Goal: Obtain resource: Obtain resource

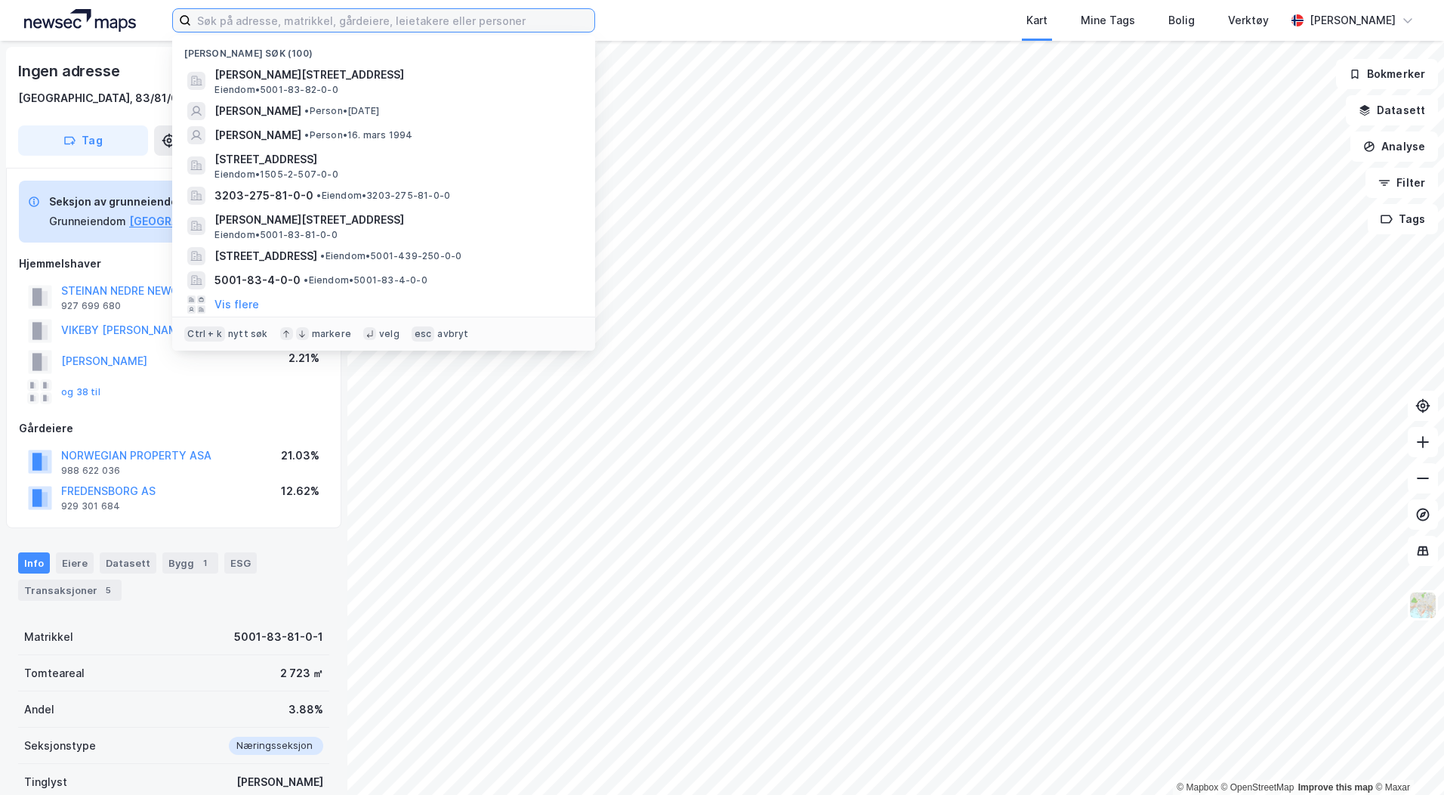
click at [267, 19] on input at bounding box center [392, 20] width 403 height 23
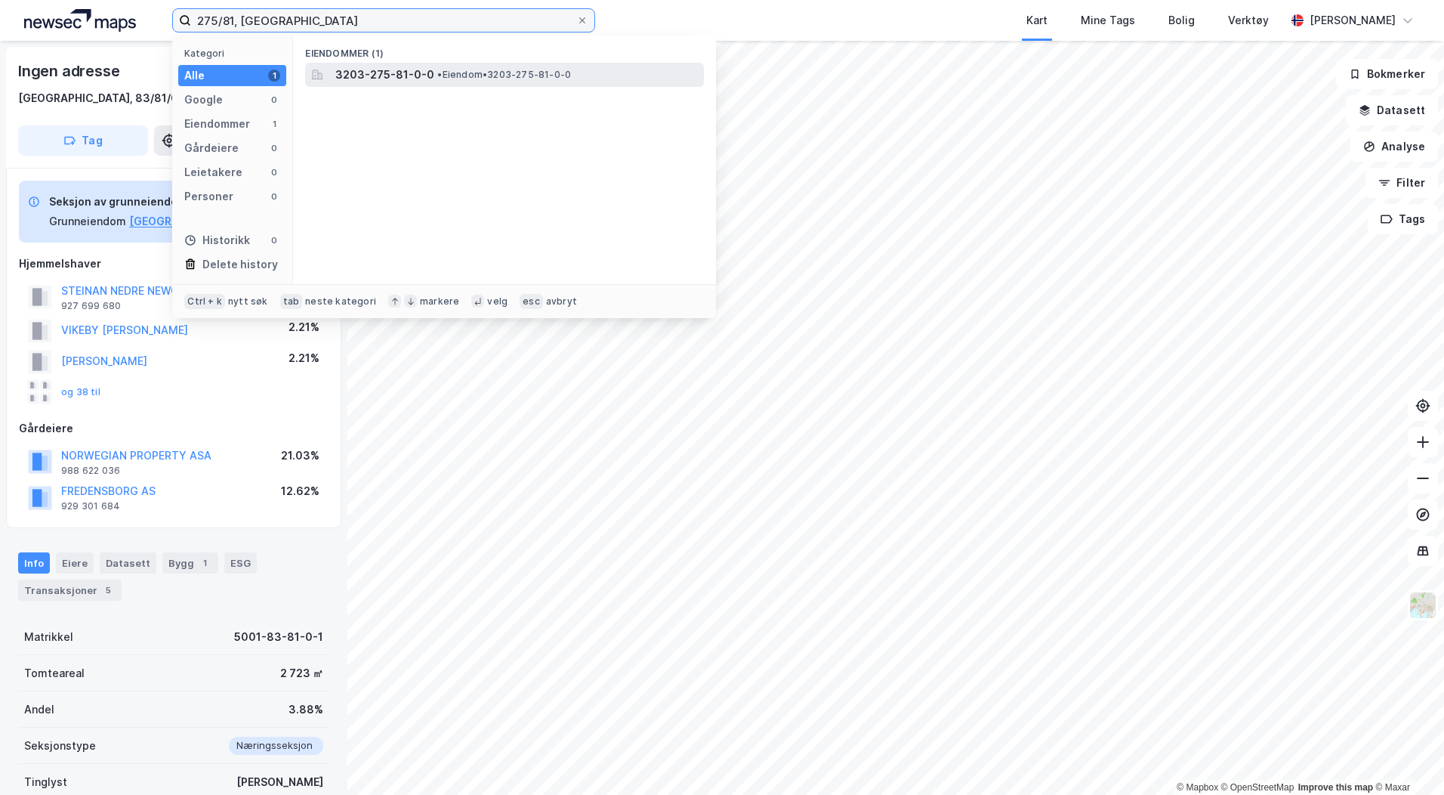
type input "275/81, [GEOGRAPHIC_DATA]"
click at [412, 76] on span "3203-275-81-0-0" at bounding box center [384, 75] width 99 height 18
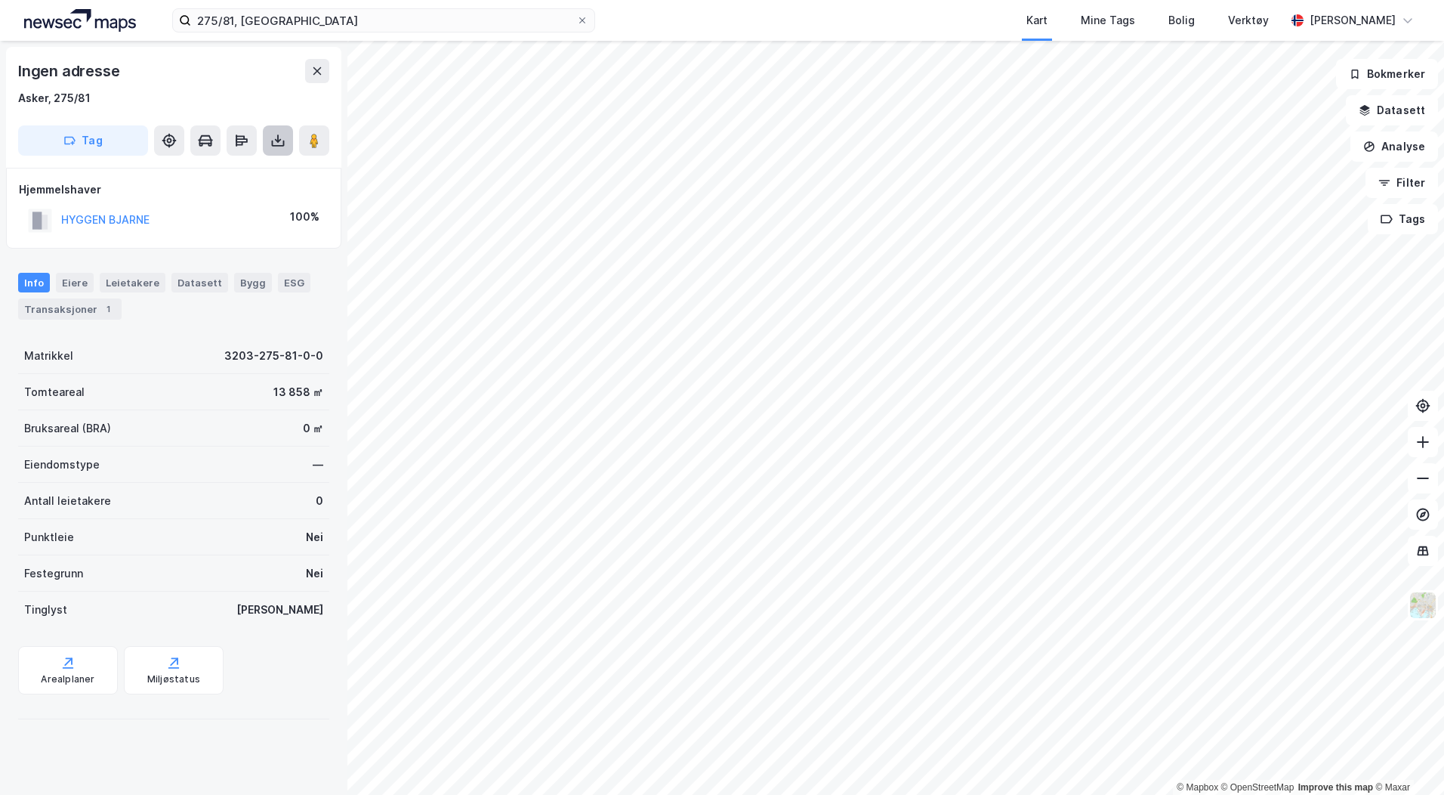
click at [273, 144] on icon at bounding box center [277, 140] width 15 height 15
click at [230, 166] on div "Last ned grunnbok" at bounding box center [203, 171] width 88 height 12
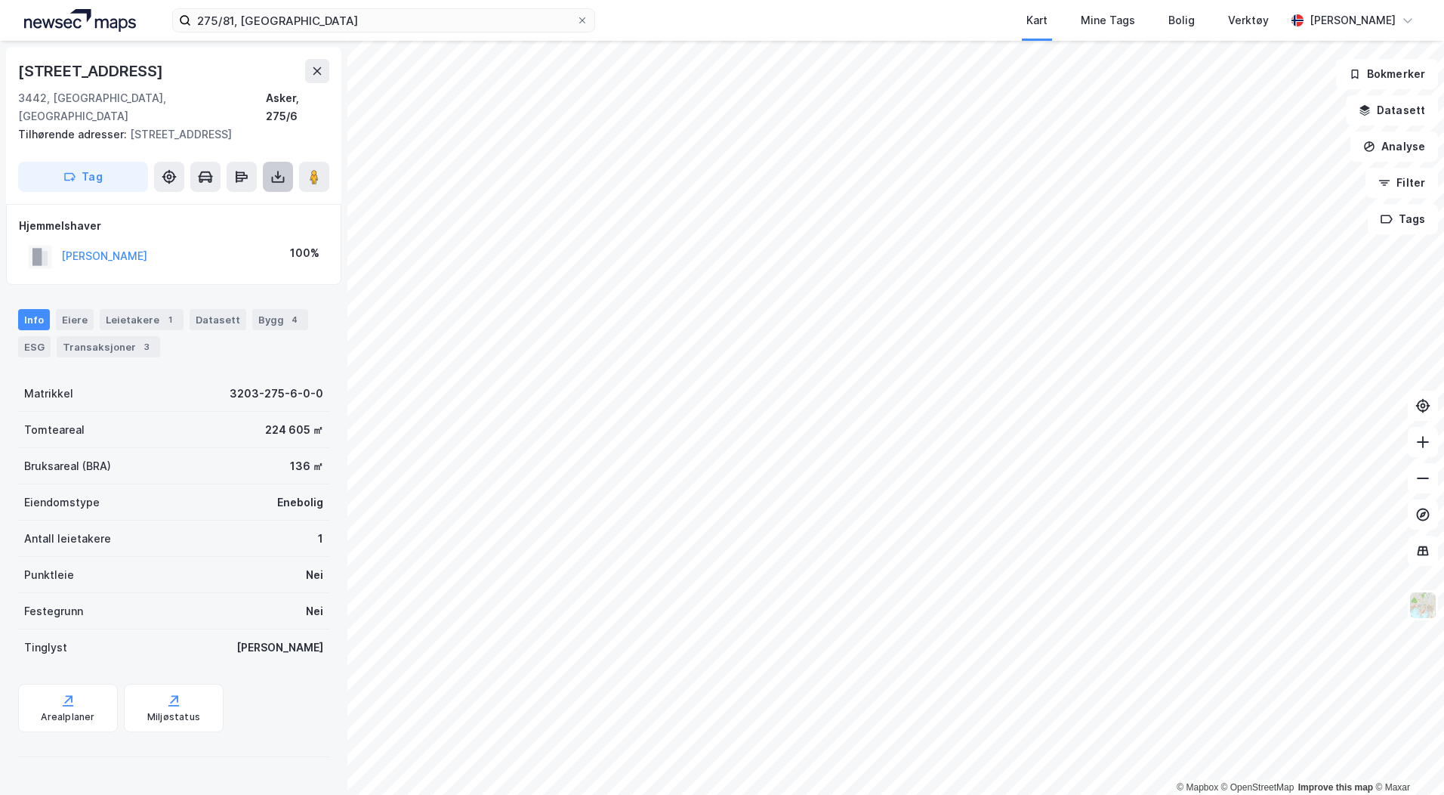
click at [276, 169] on icon at bounding box center [277, 176] width 15 height 15
click at [236, 201] on div "Last ned grunnbok" at bounding box center [203, 207] width 88 height 12
click at [235, 225] on div "Last ned matrikkelrapport" at bounding box center [221, 231] width 125 height 12
click at [1429, 440] on icon at bounding box center [1423, 441] width 15 height 15
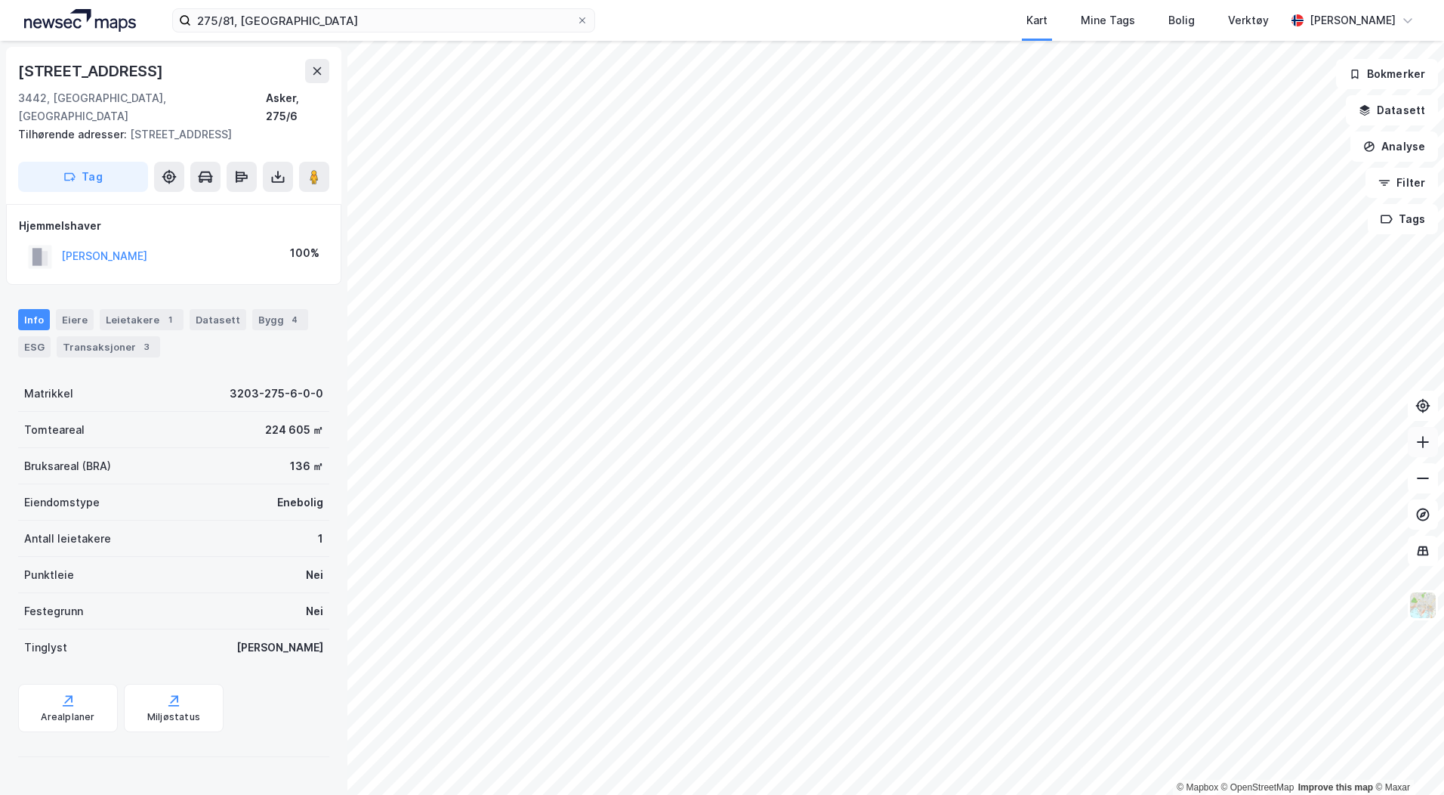
click at [1429, 440] on icon at bounding box center [1423, 441] width 15 height 15
click at [1444, 505] on html "275/81, asker Kart Mine Tags [PERSON_NAME] Verktøy Trine Lianes © Mapbox © Open…" at bounding box center [722, 397] width 1444 height 795
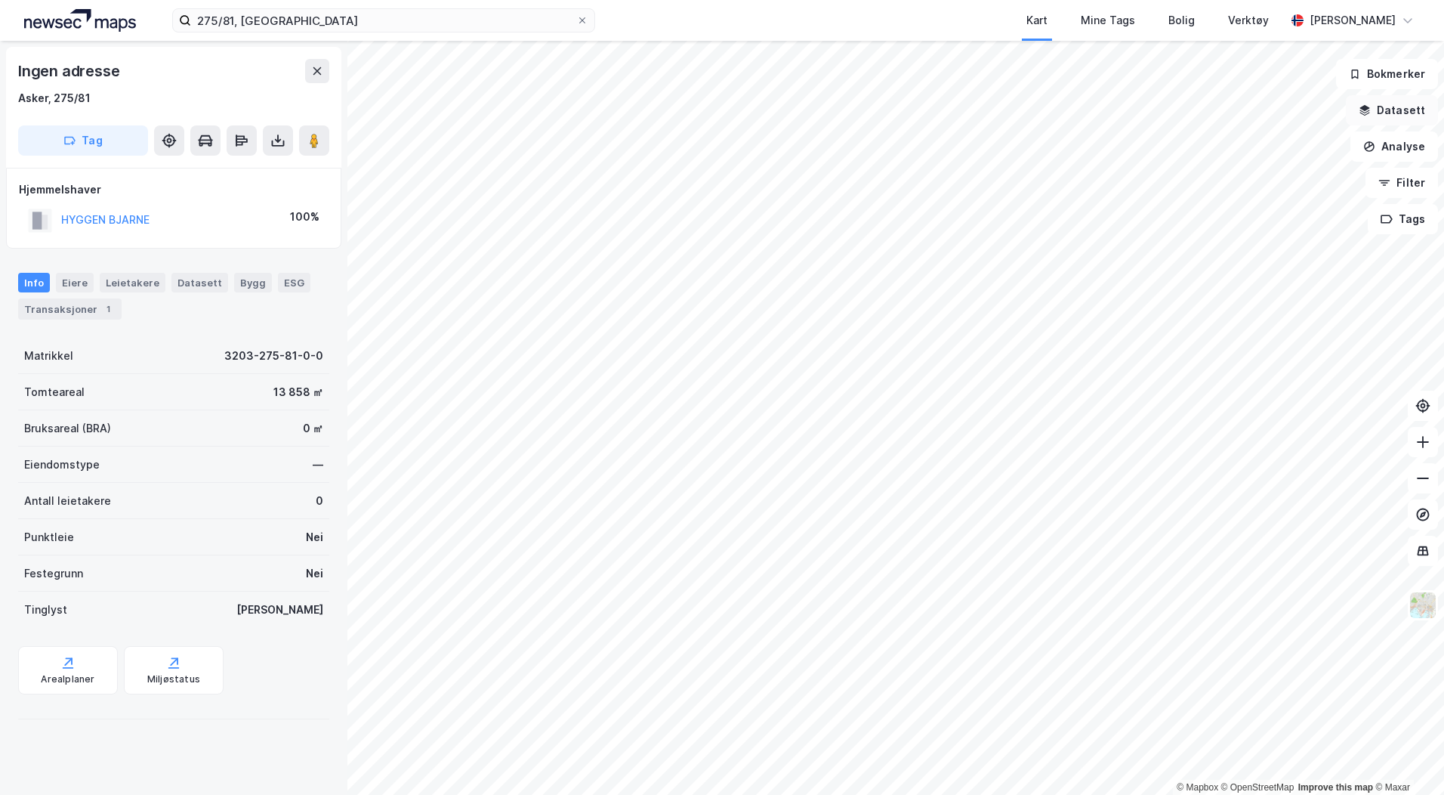
click at [1413, 108] on button "Datasett" at bounding box center [1392, 110] width 92 height 30
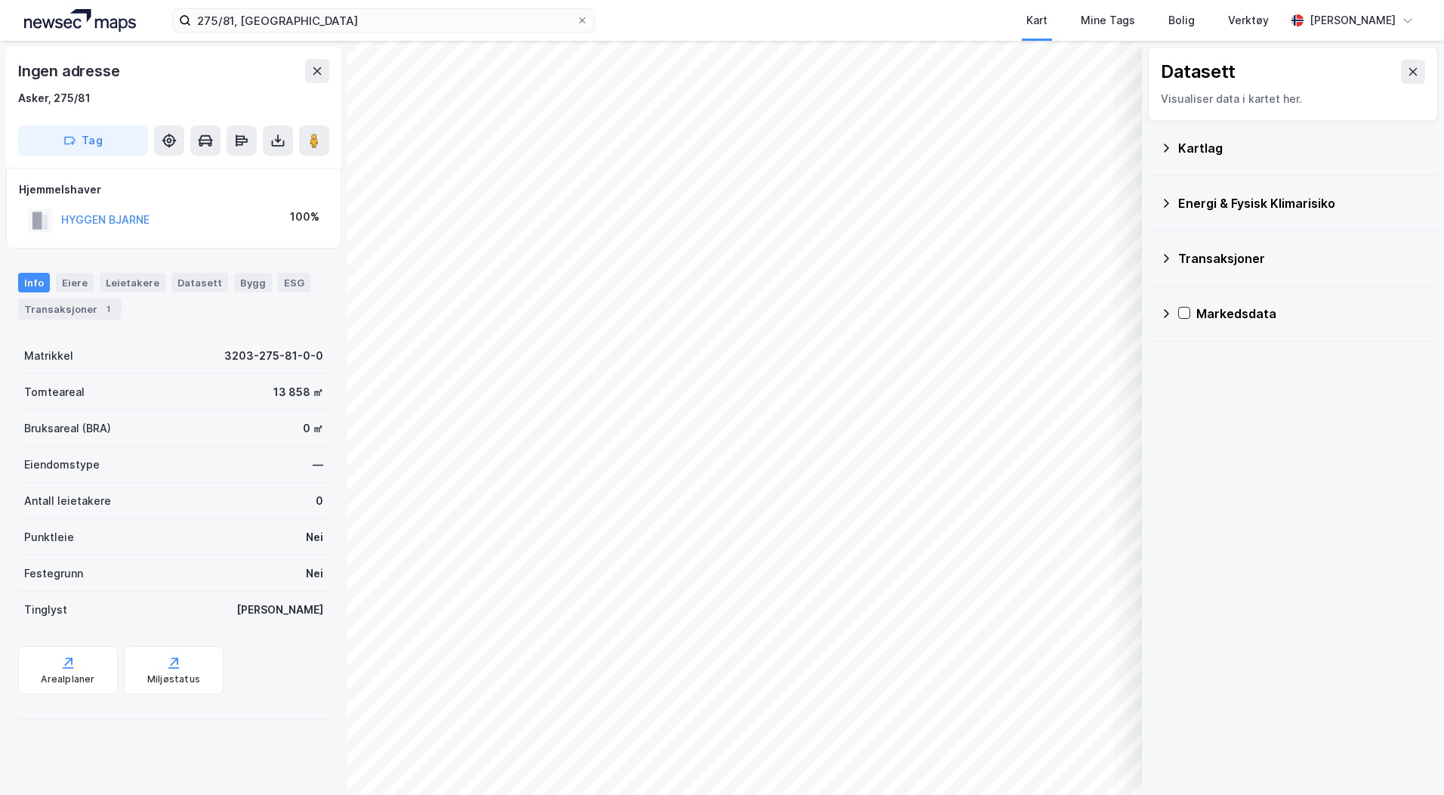
click at [1169, 254] on icon at bounding box center [1166, 258] width 12 height 12
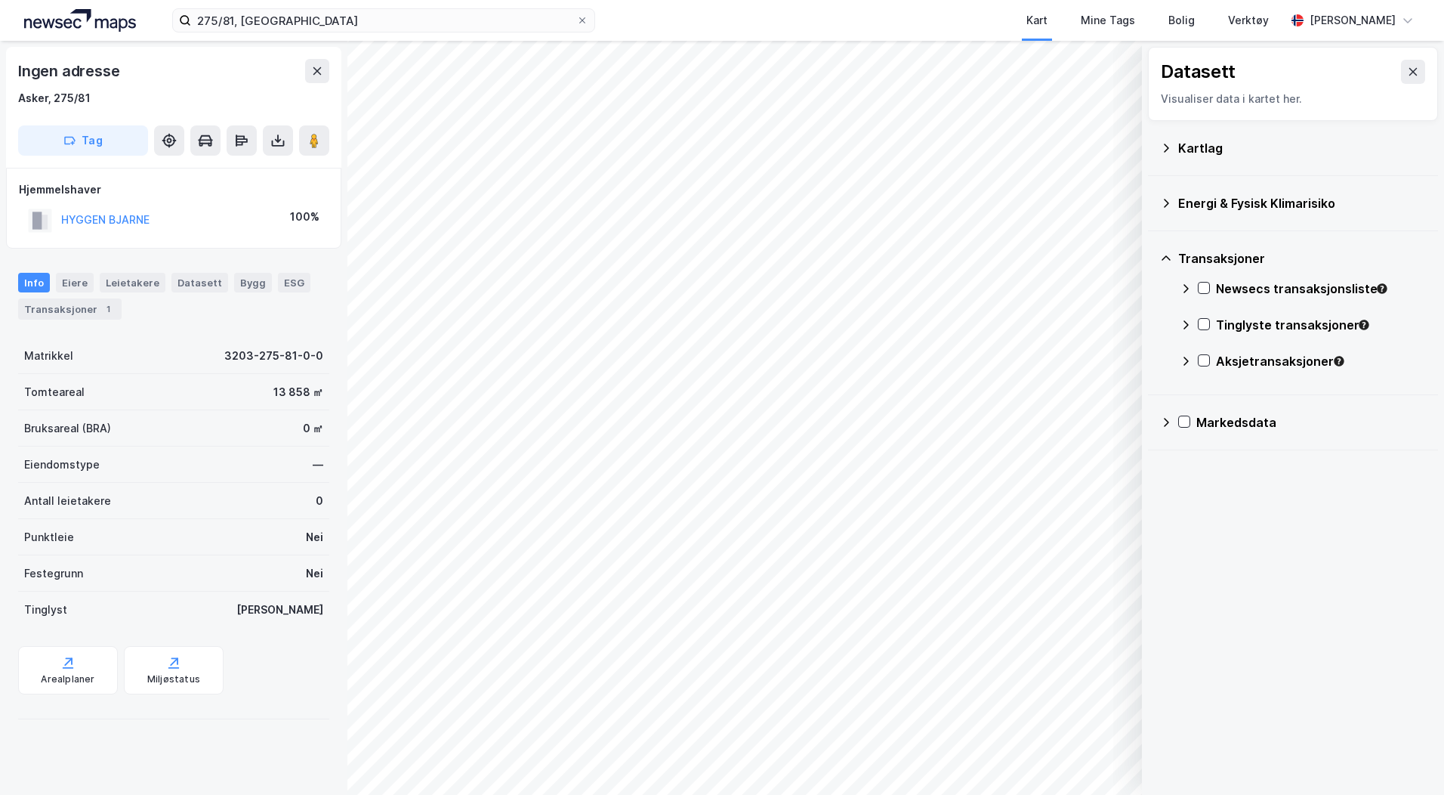
click at [1167, 147] on icon at bounding box center [1166, 148] width 12 height 12
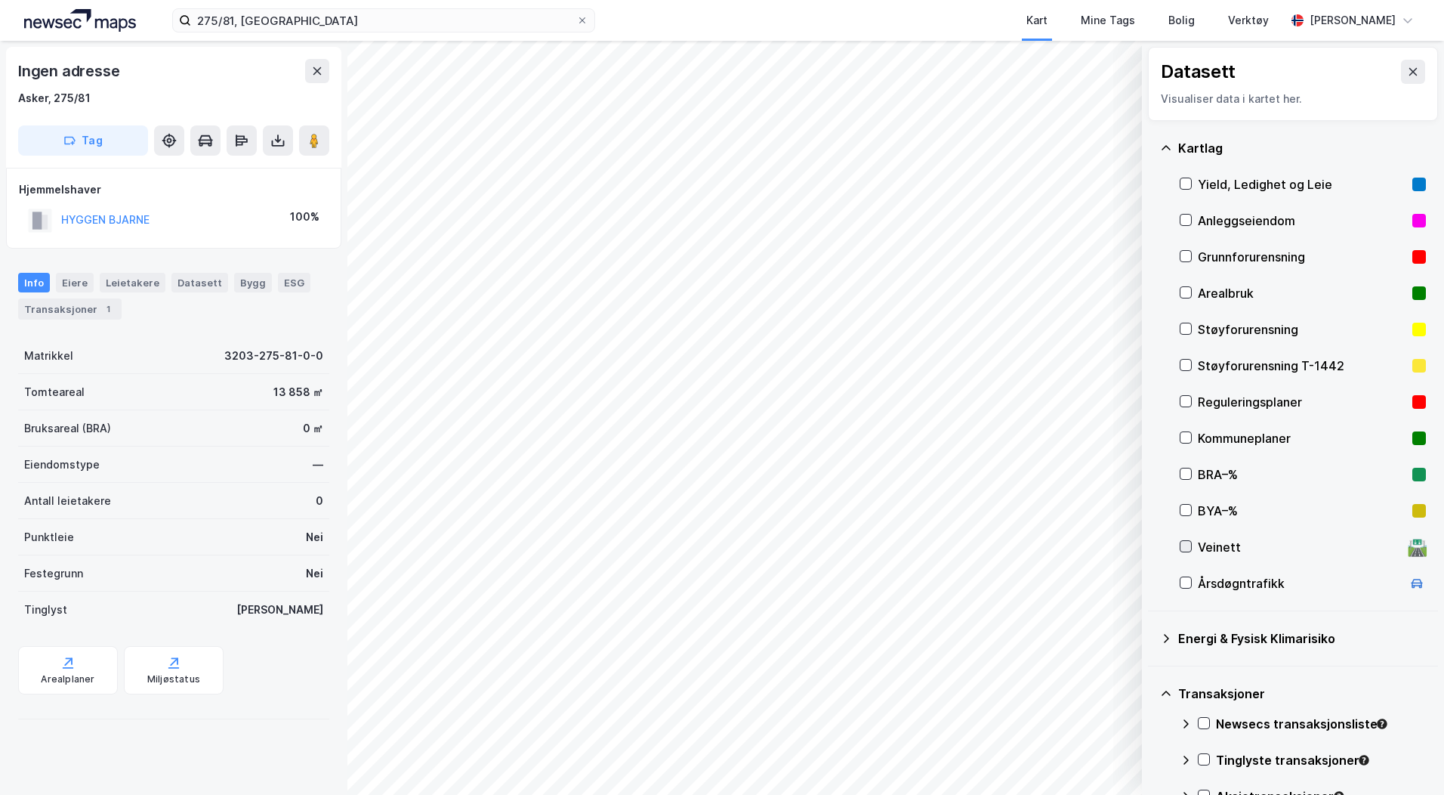
click at [1186, 547] on icon at bounding box center [1186, 546] width 11 height 11
click at [1407, 551] on div "🛣️" at bounding box center [1417, 547] width 20 height 20
click at [1184, 399] on icon at bounding box center [1186, 401] width 11 height 11
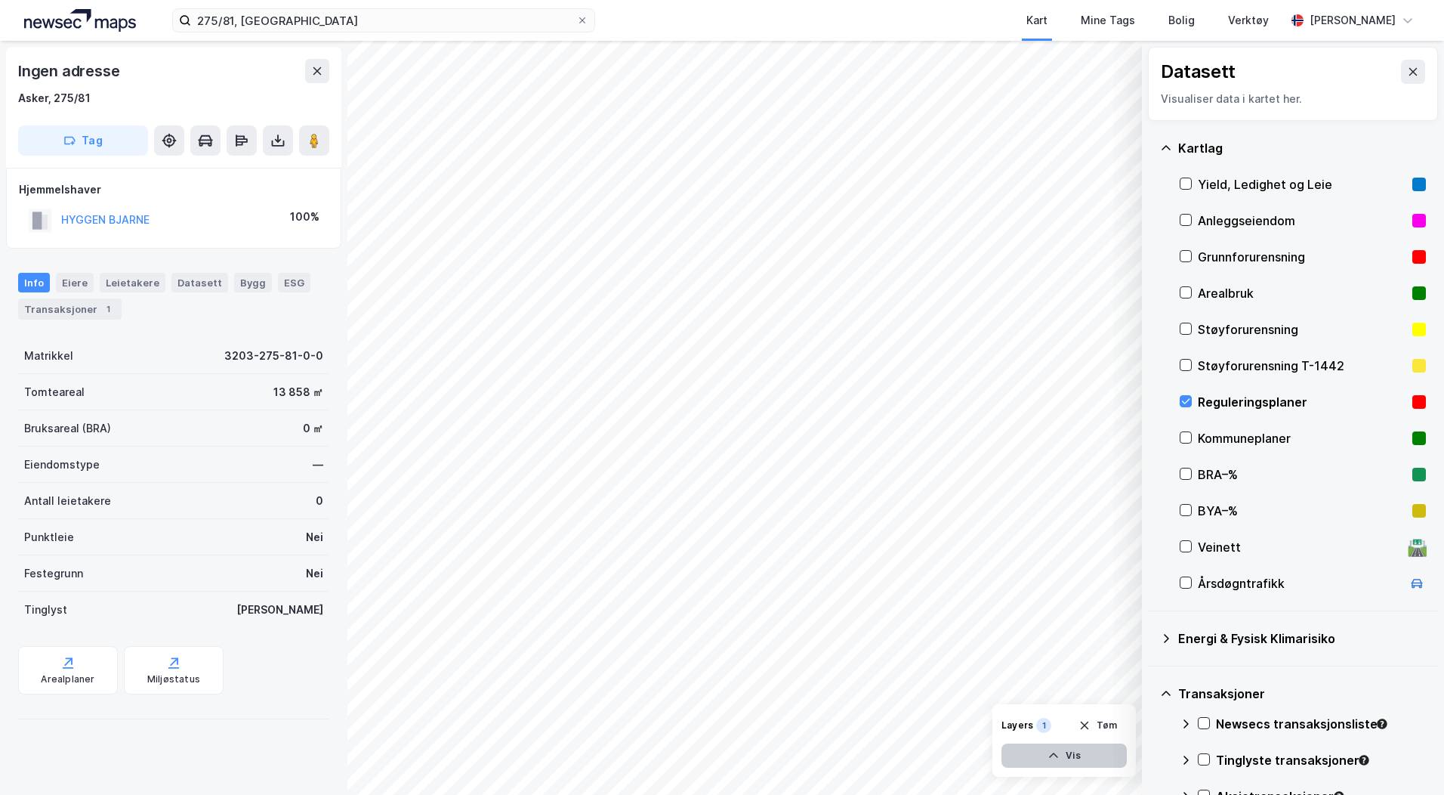
click at [1053, 750] on icon "button" at bounding box center [1054, 755] width 12 height 12
click at [1060, 720] on icon at bounding box center [1057, 722] width 12 height 12
